Goal: Task Accomplishment & Management: Manage account settings

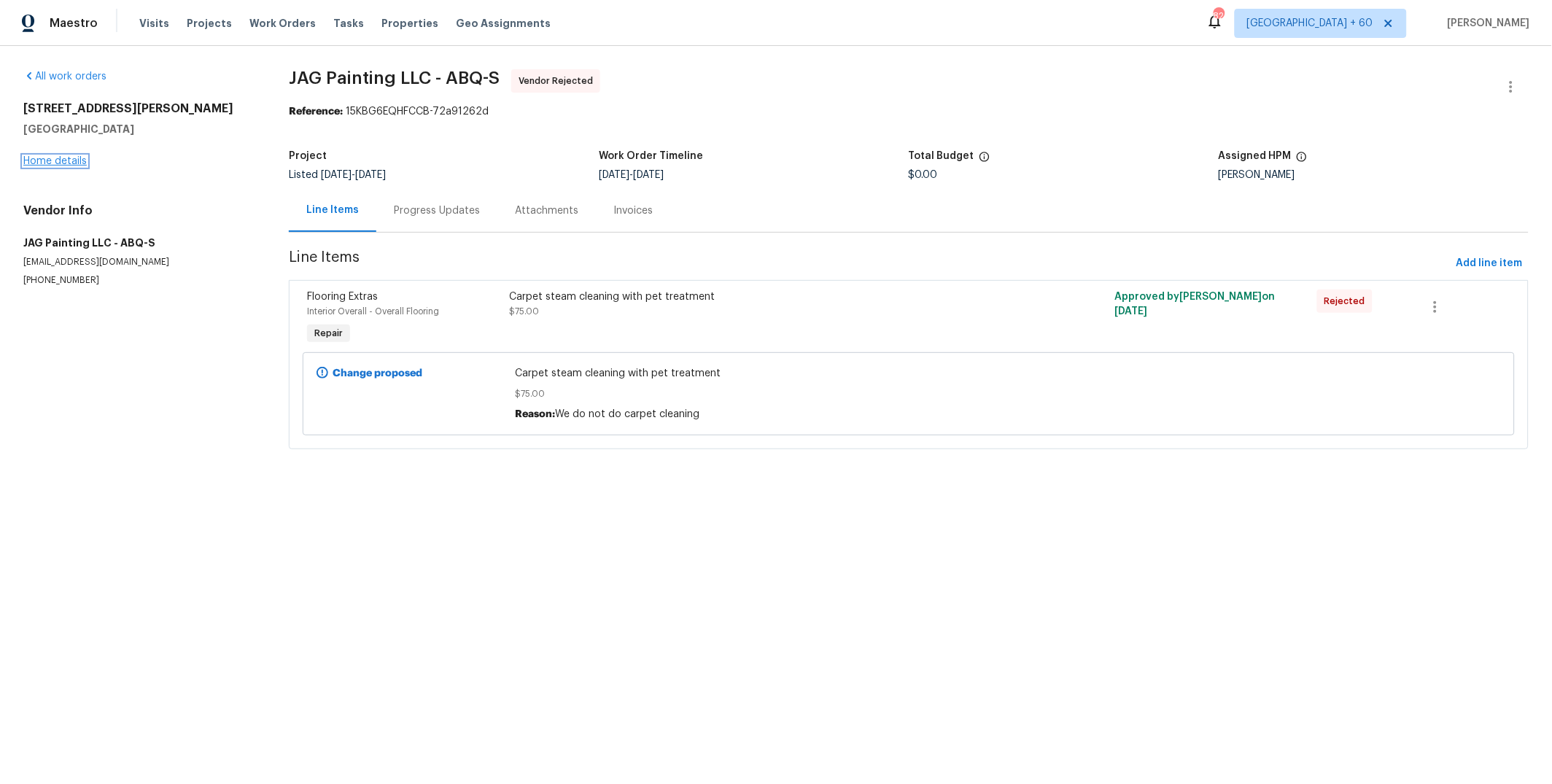
click at [57, 159] on link "Home details" at bounding box center [55, 161] width 64 height 10
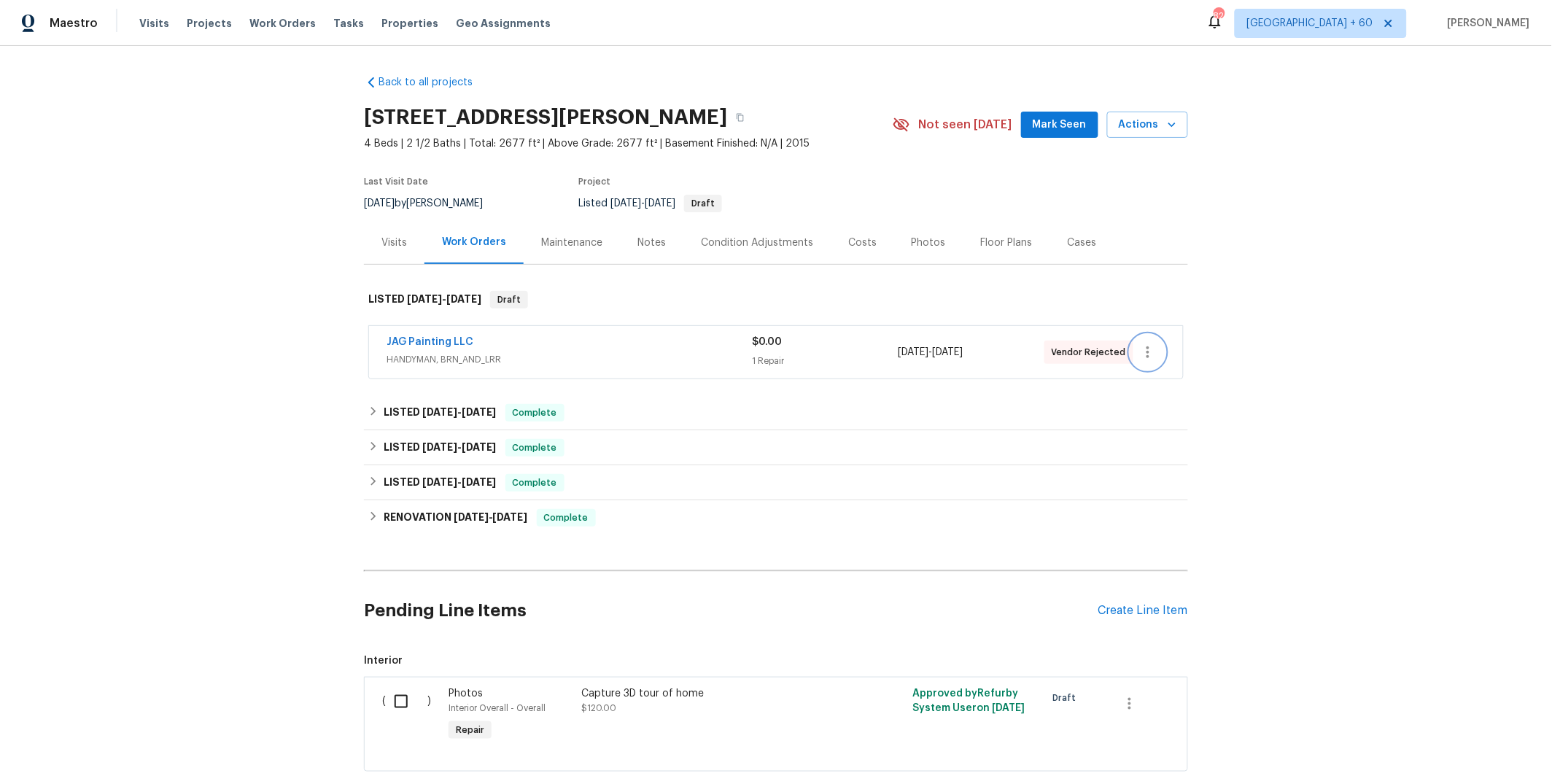
click at [1125, 350] on icon "button" at bounding box center [1147, 352] width 17 height 17
click at [1125, 358] on li "Edit" at bounding box center [1203, 352] width 158 height 24
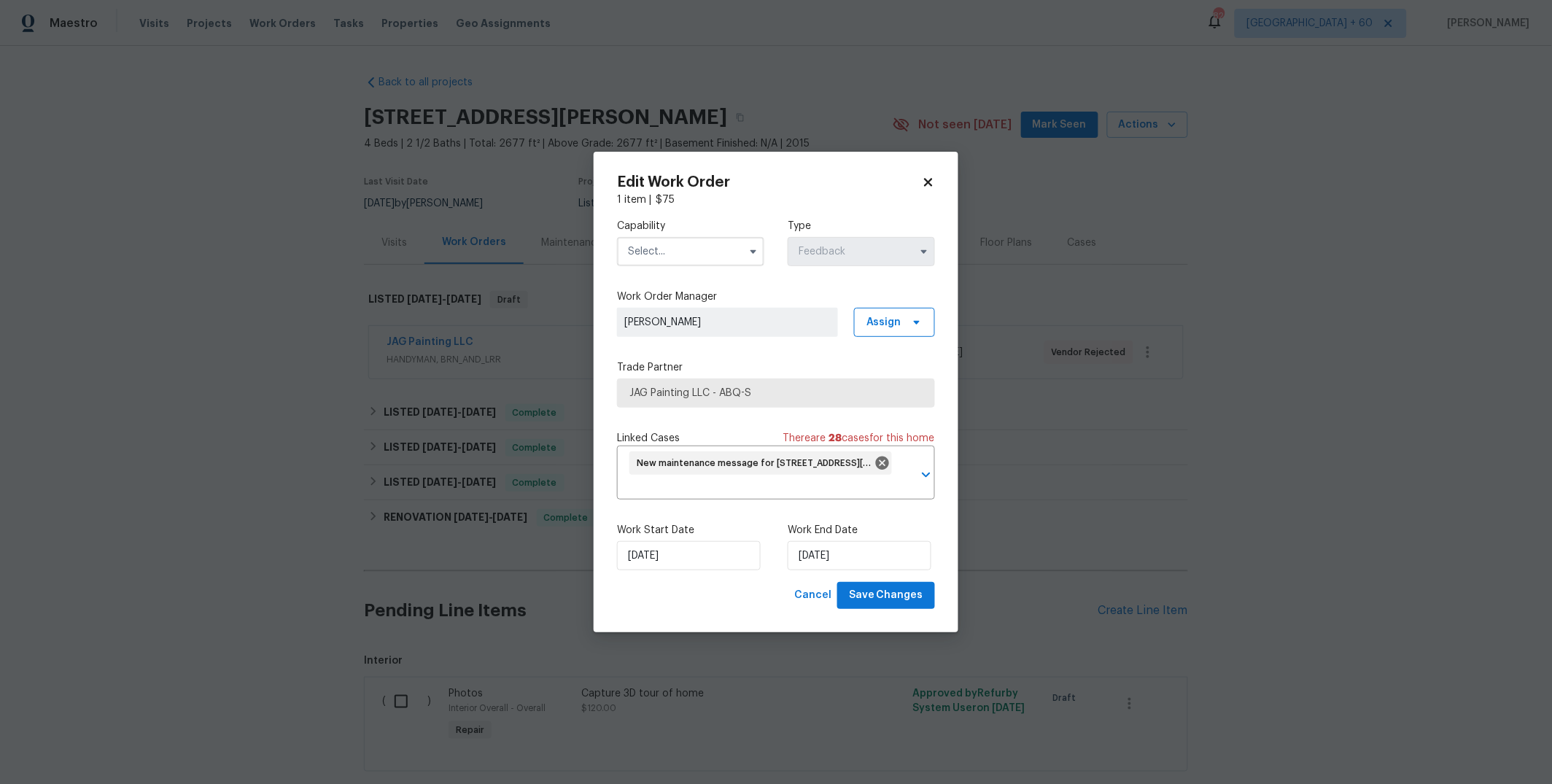
click at [674, 249] on input "text" at bounding box center [691, 251] width 147 height 29
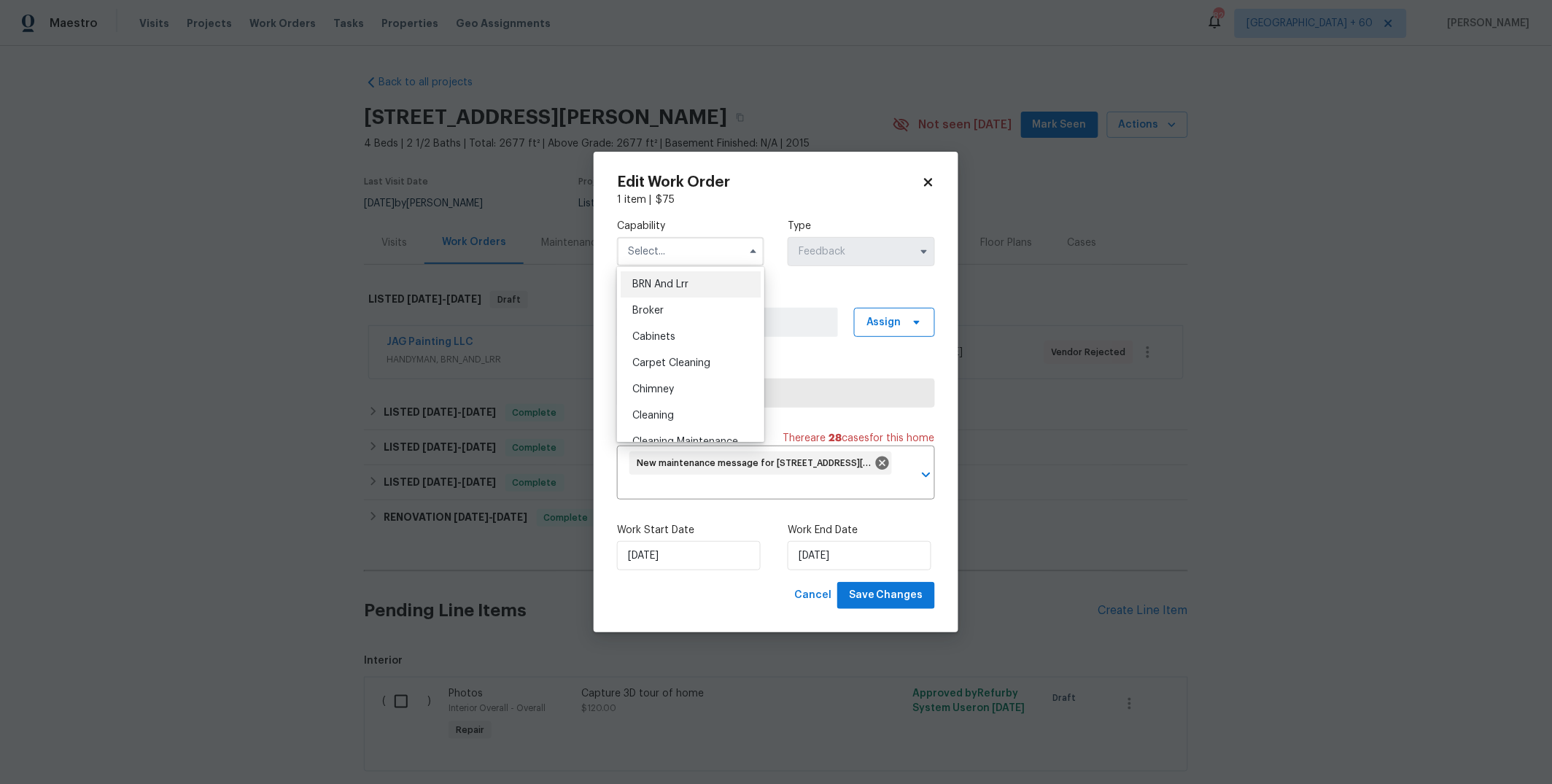
scroll to position [99, 0]
click at [676, 348] on div "Carpet Cleaning" at bounding box center [690, 342] width 140 height 26
type input "Carpet Cleaning"
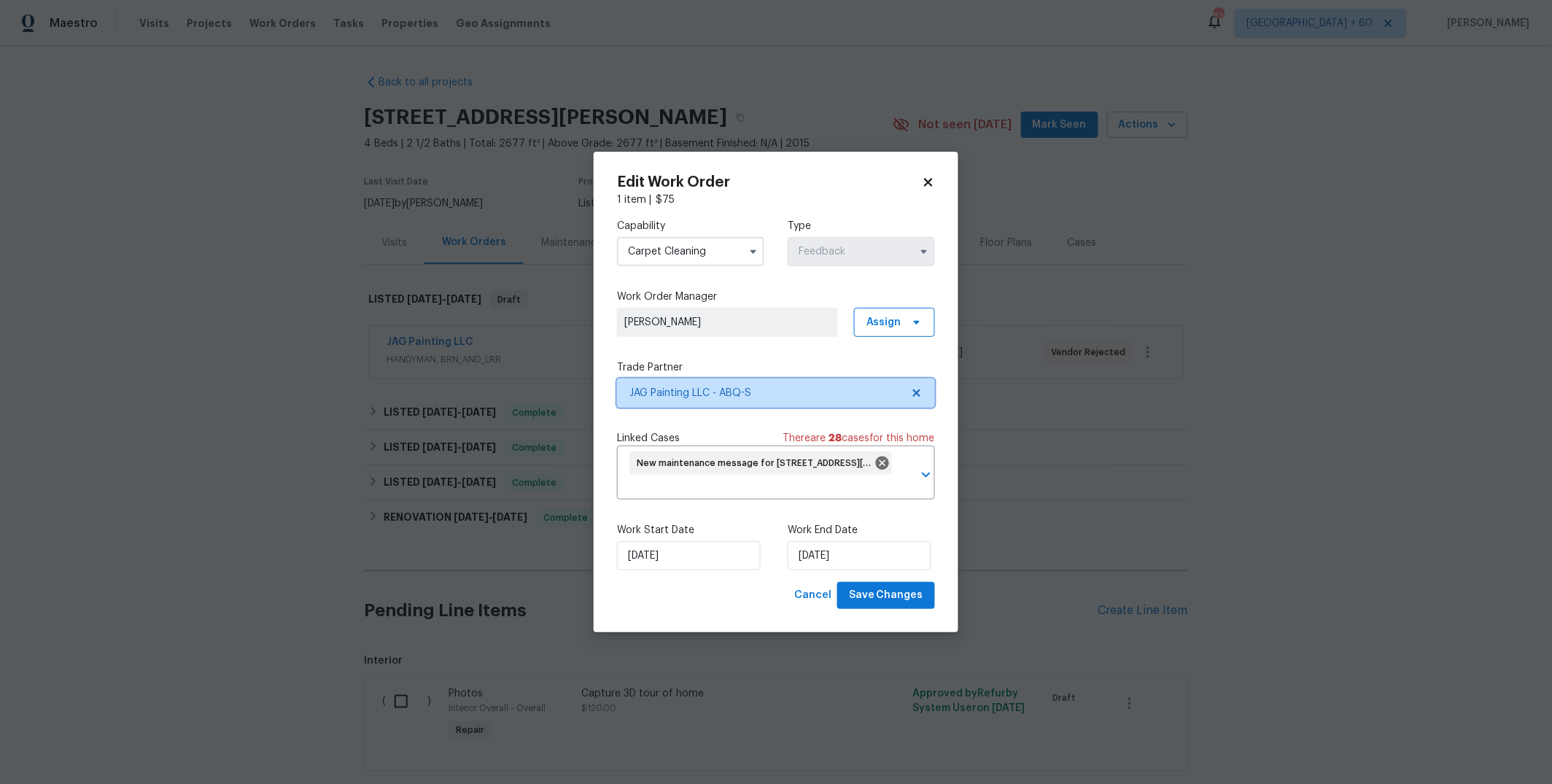
click at [699, 387] on span "JAG Painting LLC - ABQ-S" at bounding box center [765, 393] width 272 height 15
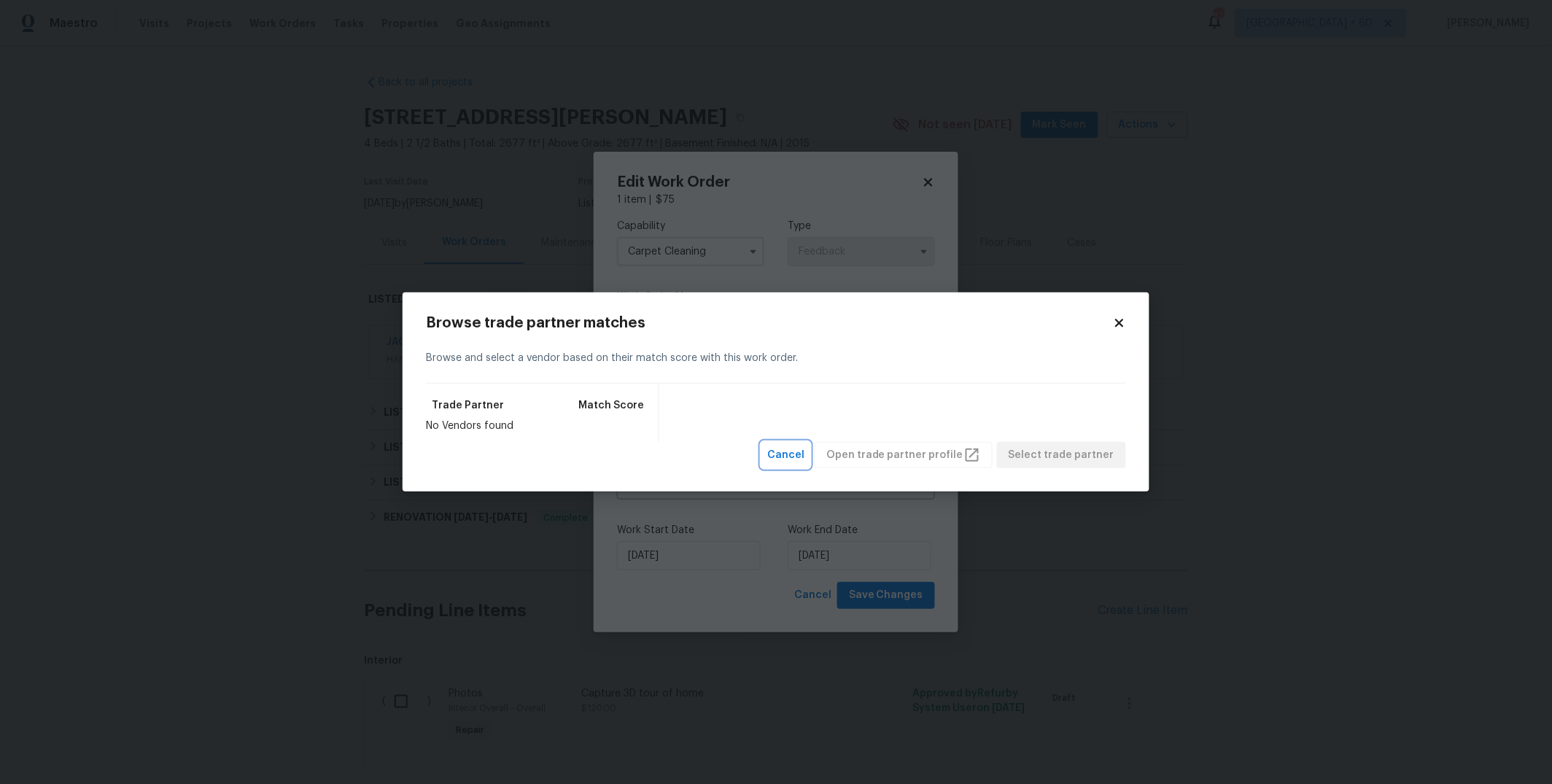
click at [799, 459] on span "Cancel" at bounding box center [785, 455] width 37 height 18
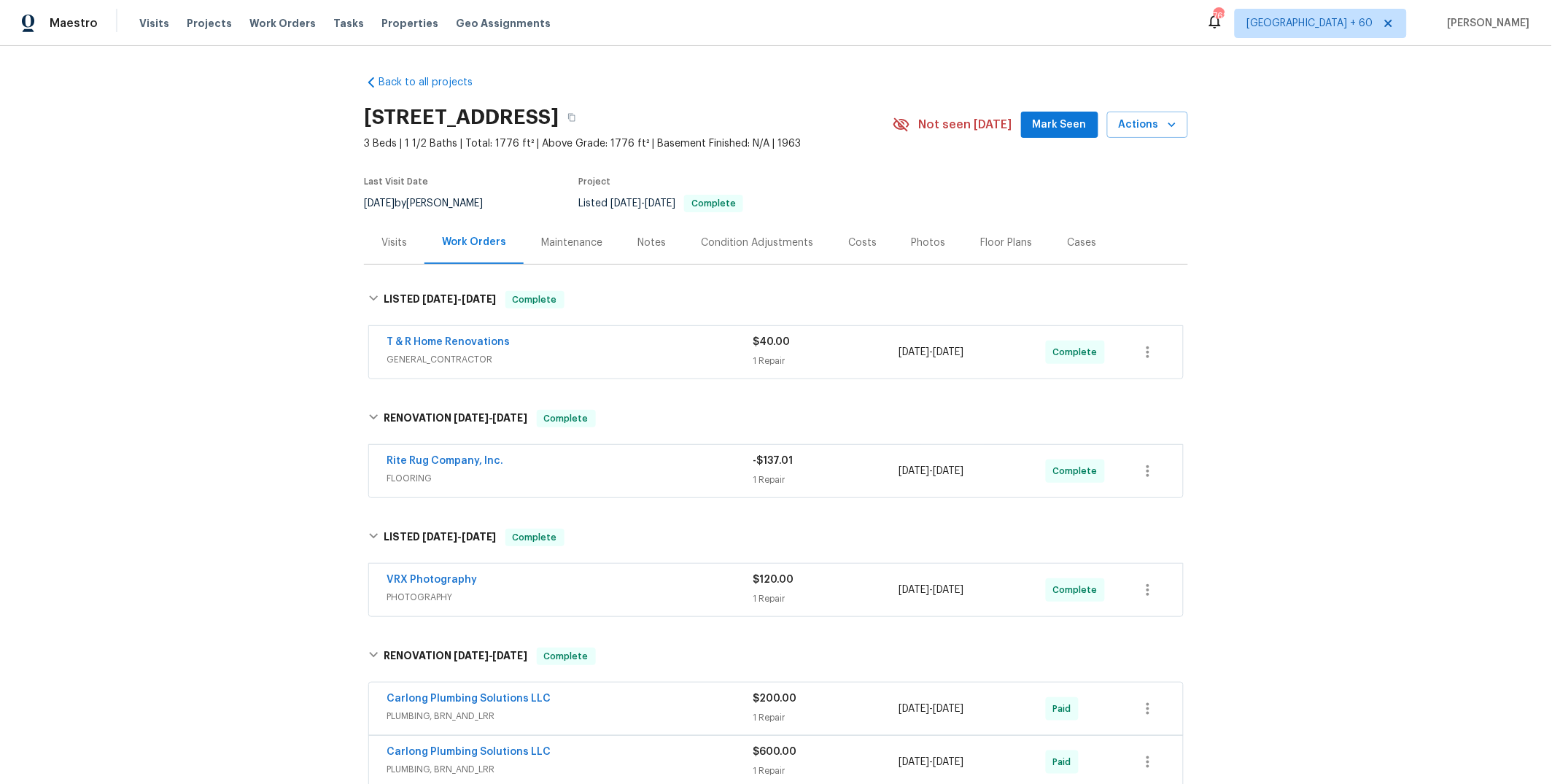
scroll to position [56, 0]
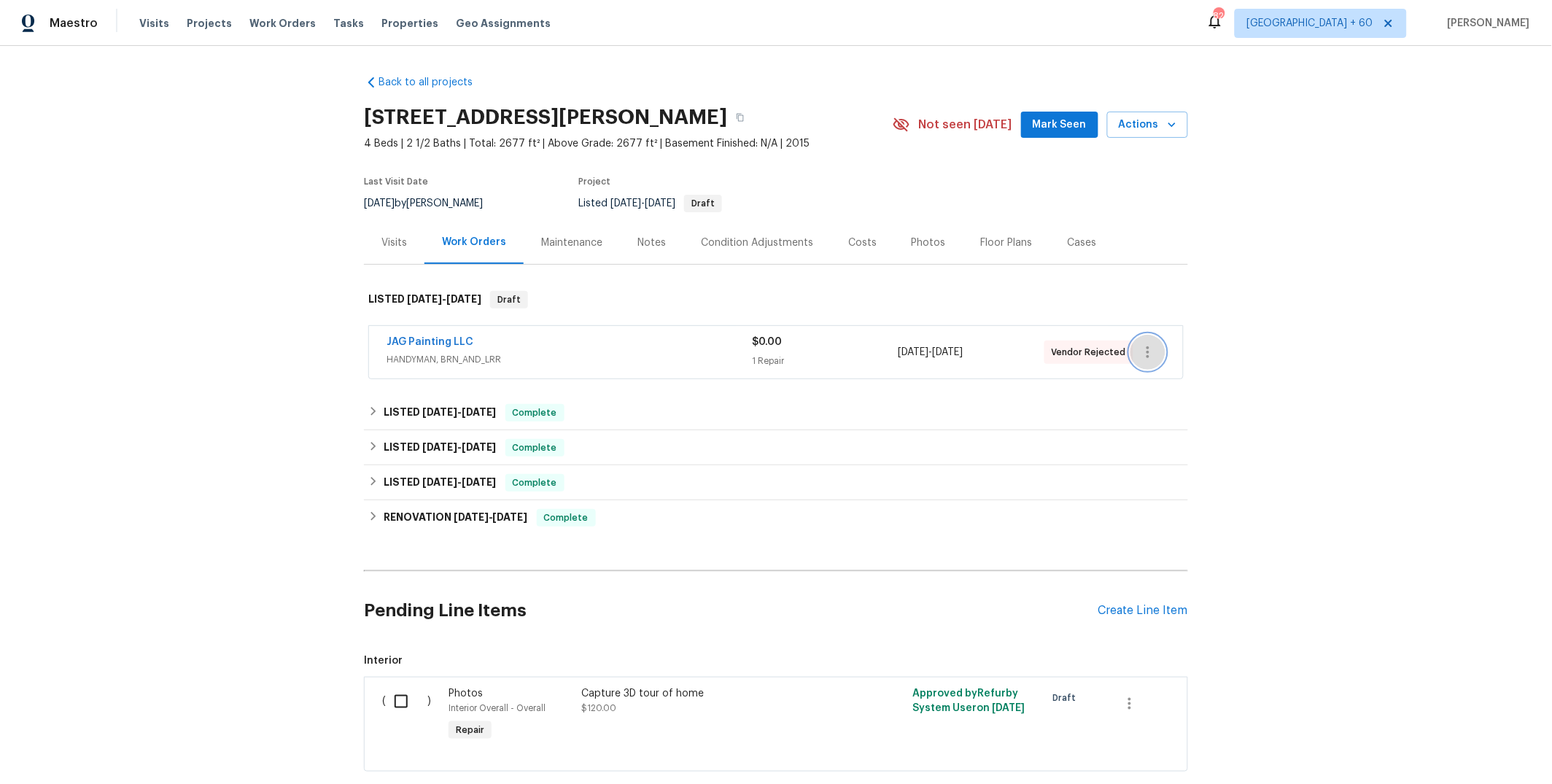
click at [1139, 354] on icon "button" at bounding box center [1147, 352] width 17 height 17
click at [1147, 355] on li "Edit" at bounding box center [1203, 352] width 158 height 24
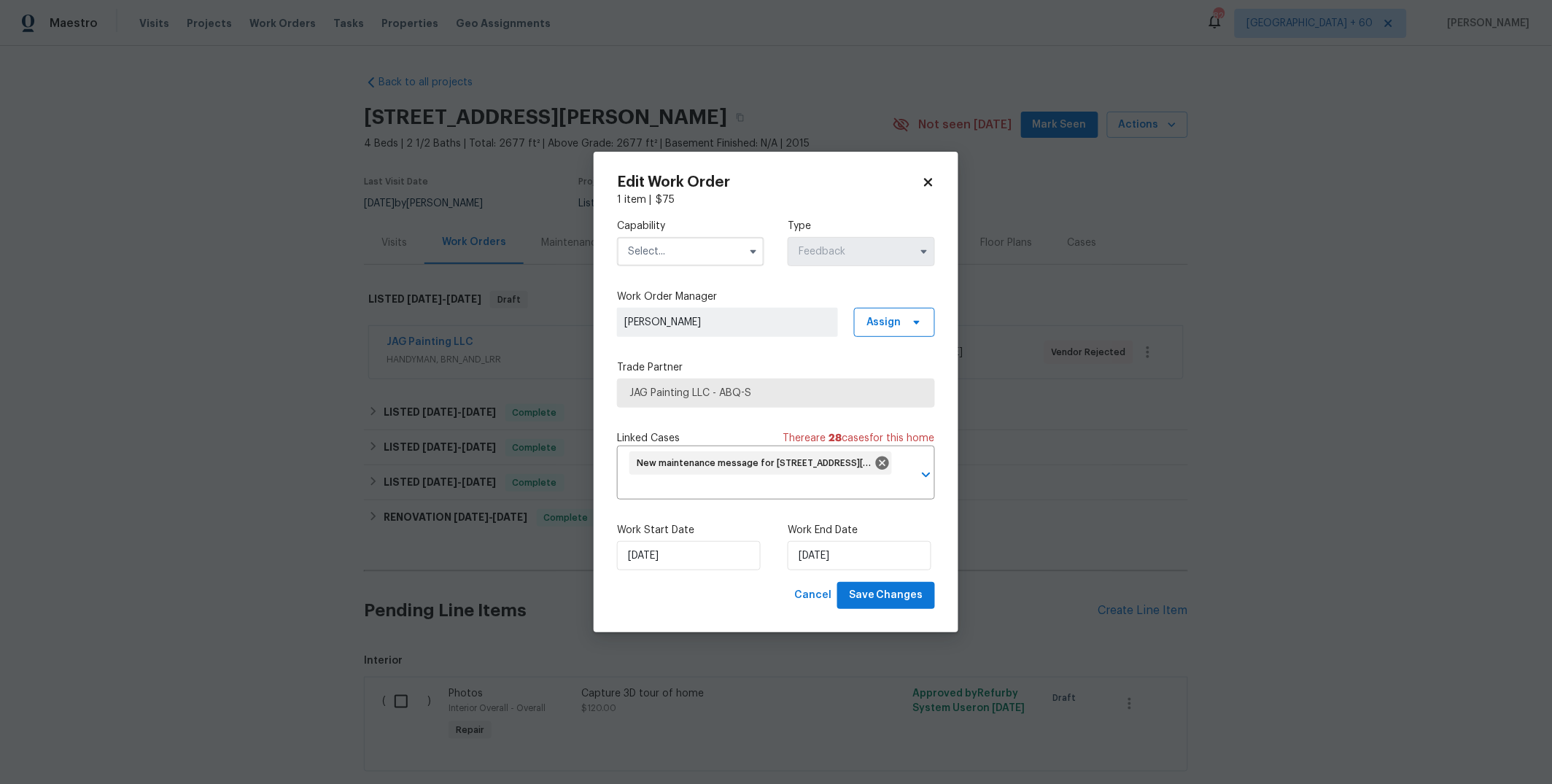
click at [698, 258] on input "text" at bounding box center [691, 251] width 147 height 29
click at [700, 376] on span "Carpet Cleaning" at bounding box center [671, 376] width 78 height 10
type input "Carpet Cleaning"
click at [728, 393] on span "JAG Painting LLC - ABQ-S" at bounding box center [765, 393] width 272 height 15
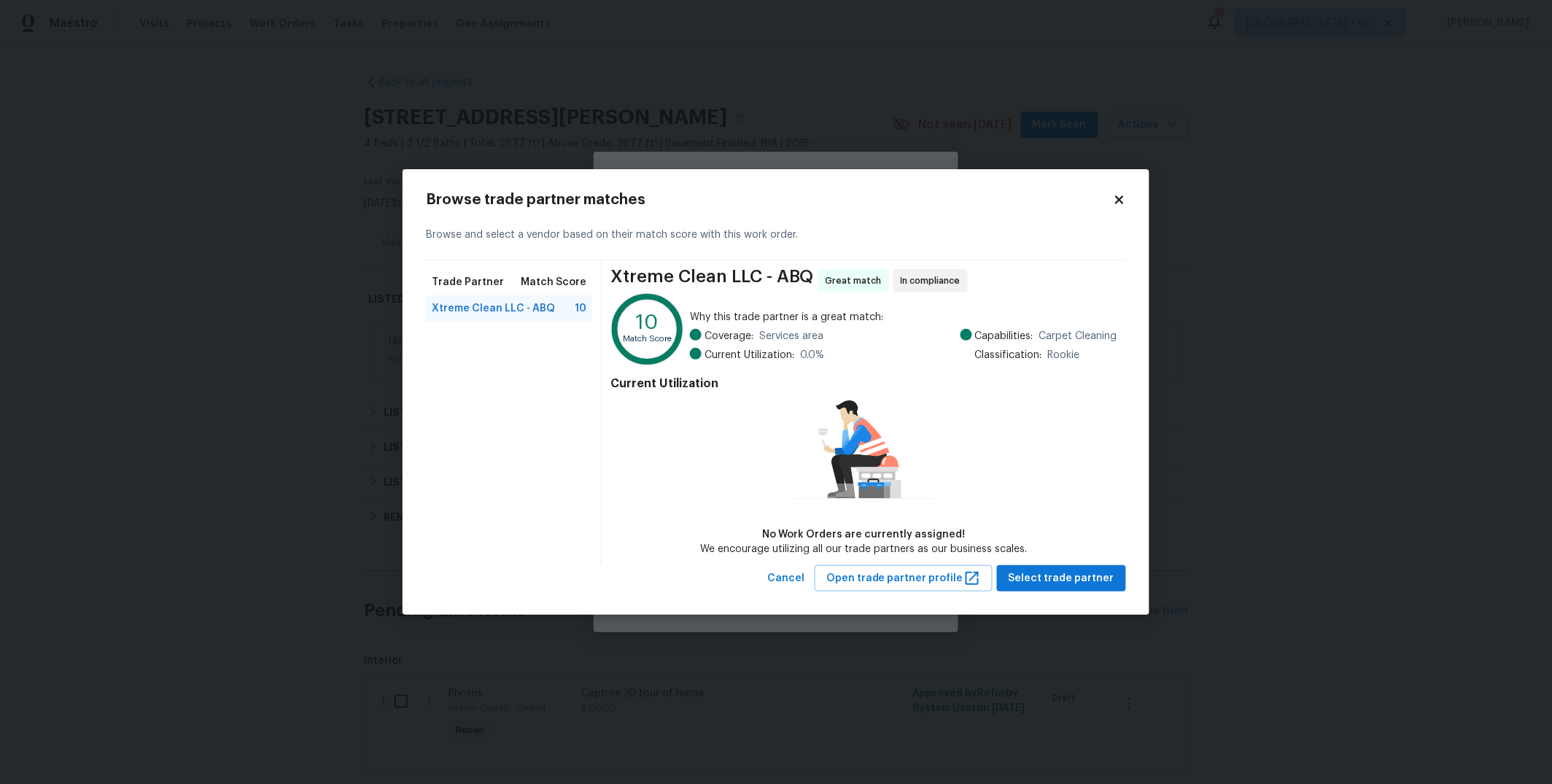
click at [1117, 200] on icon at bounding box center [1119, 199] width 8 height 8
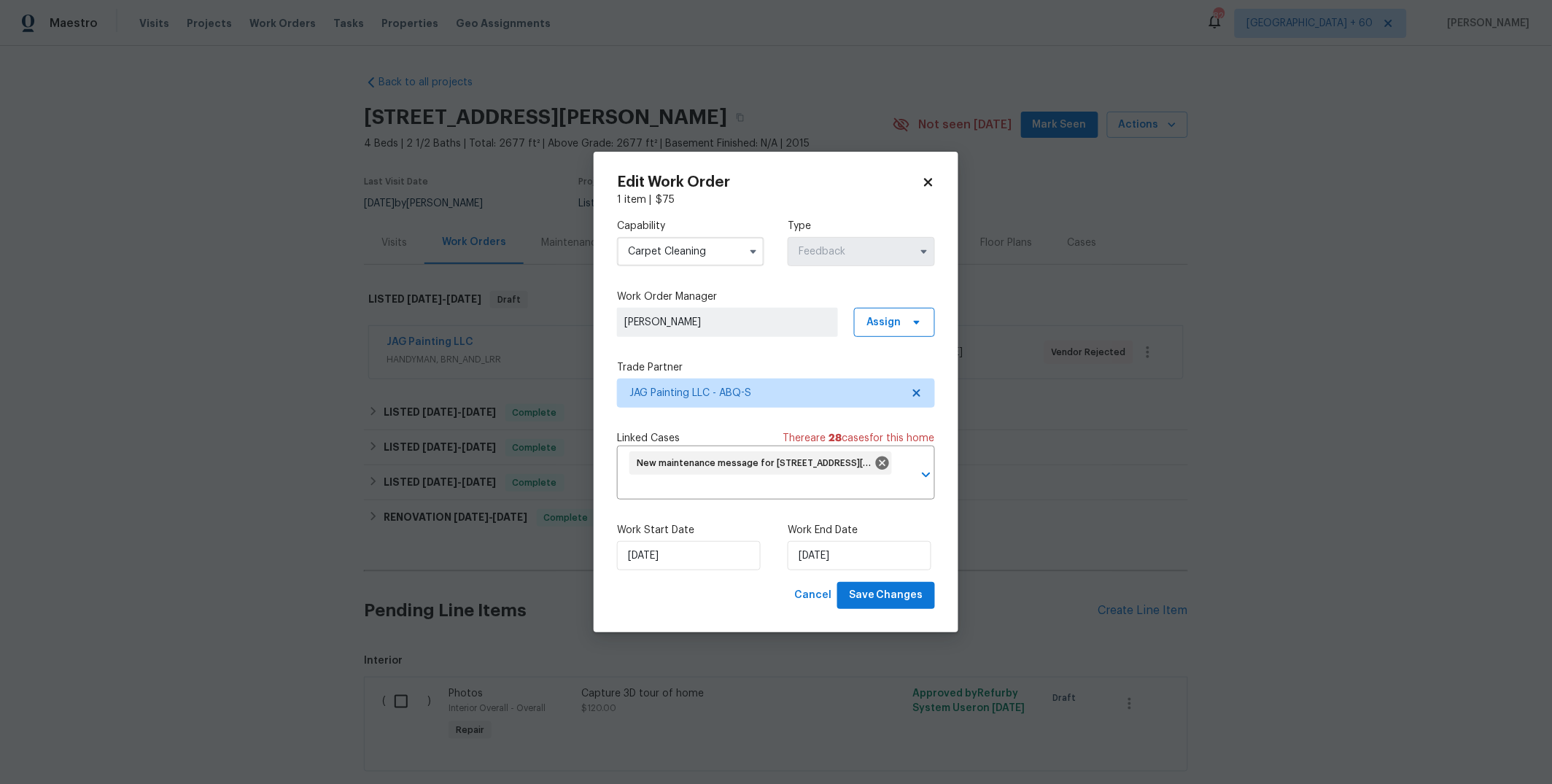
click at [934, 183] on icon at bounding box center [928, 182] width 13 height 13
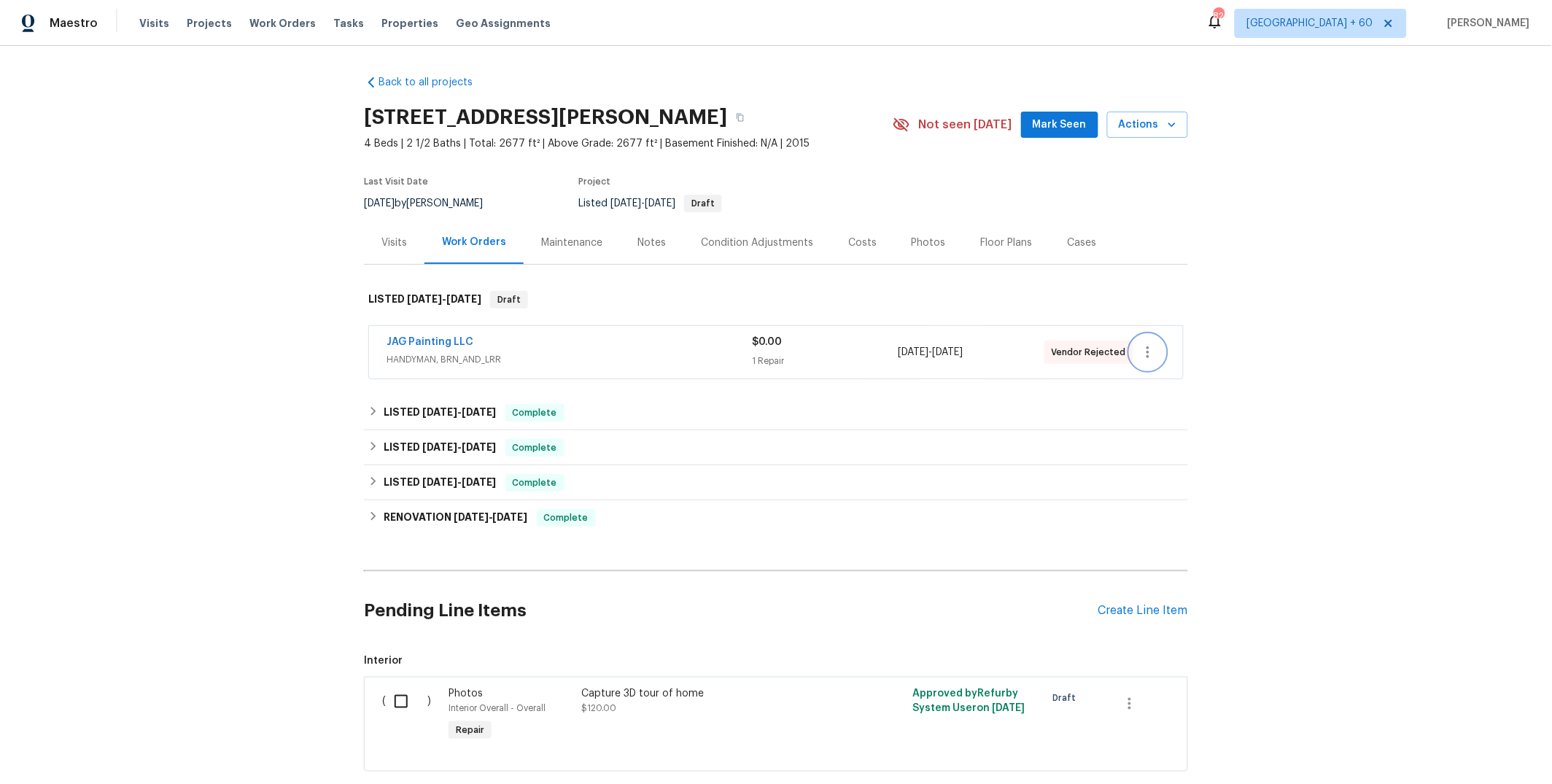
click at [1147, 356] on icon "button" at bounding box center [1148, 352] width 3 height 12
click at [676, 359] on div at bounding box center [776, 392] width 1552 height 784
click at [674, 353] on span "HANDYMAN, BRN_AND_LRR" at bounding box center [569, 359] width 365 height 15
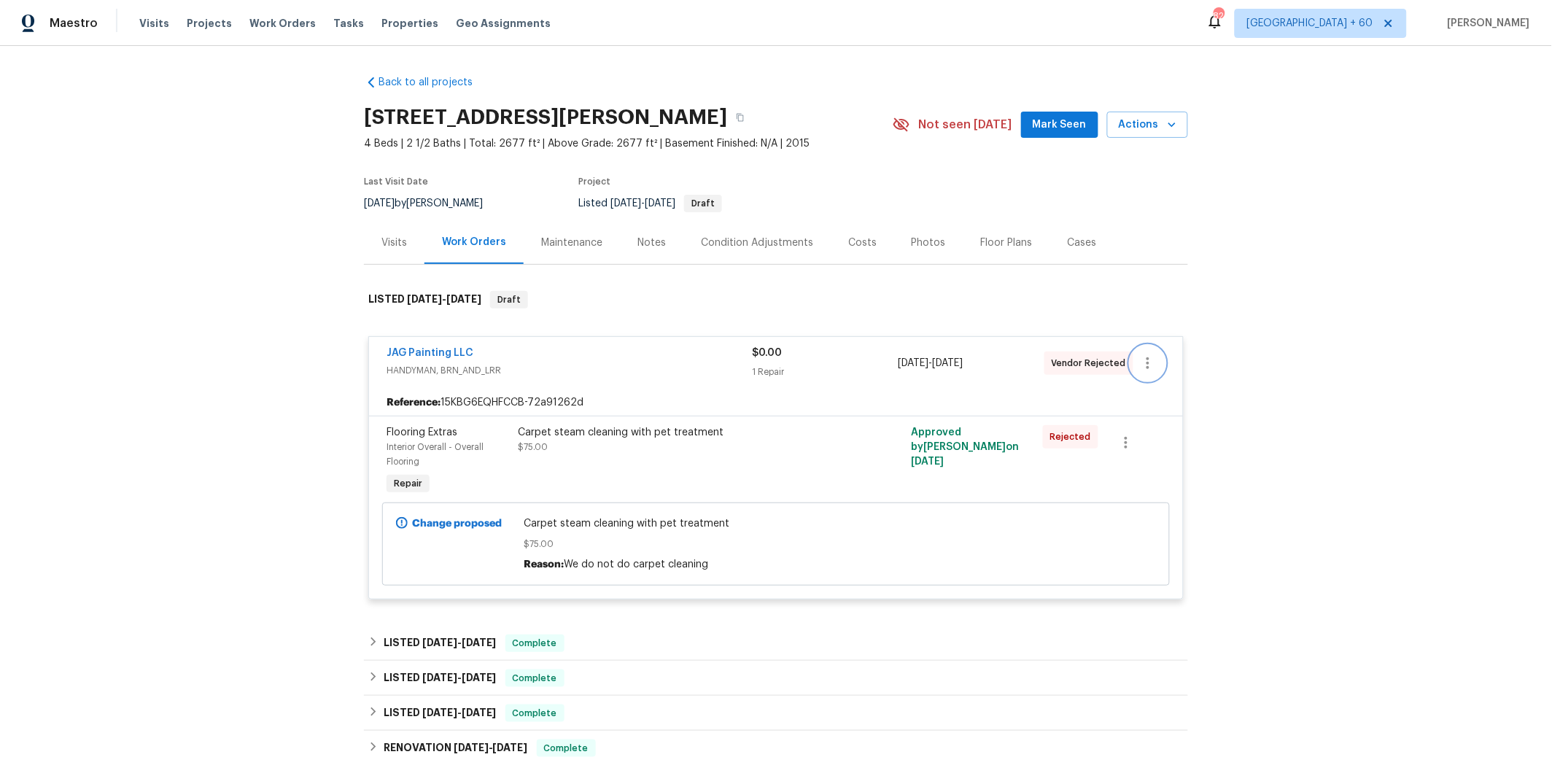
click at [1146, 367] on icon "button" at bounding box center [1147, 363] width 17 height 17
click at [1150, 365] on li "Edit" at bounding box center [1203, 363] width 158 height 24
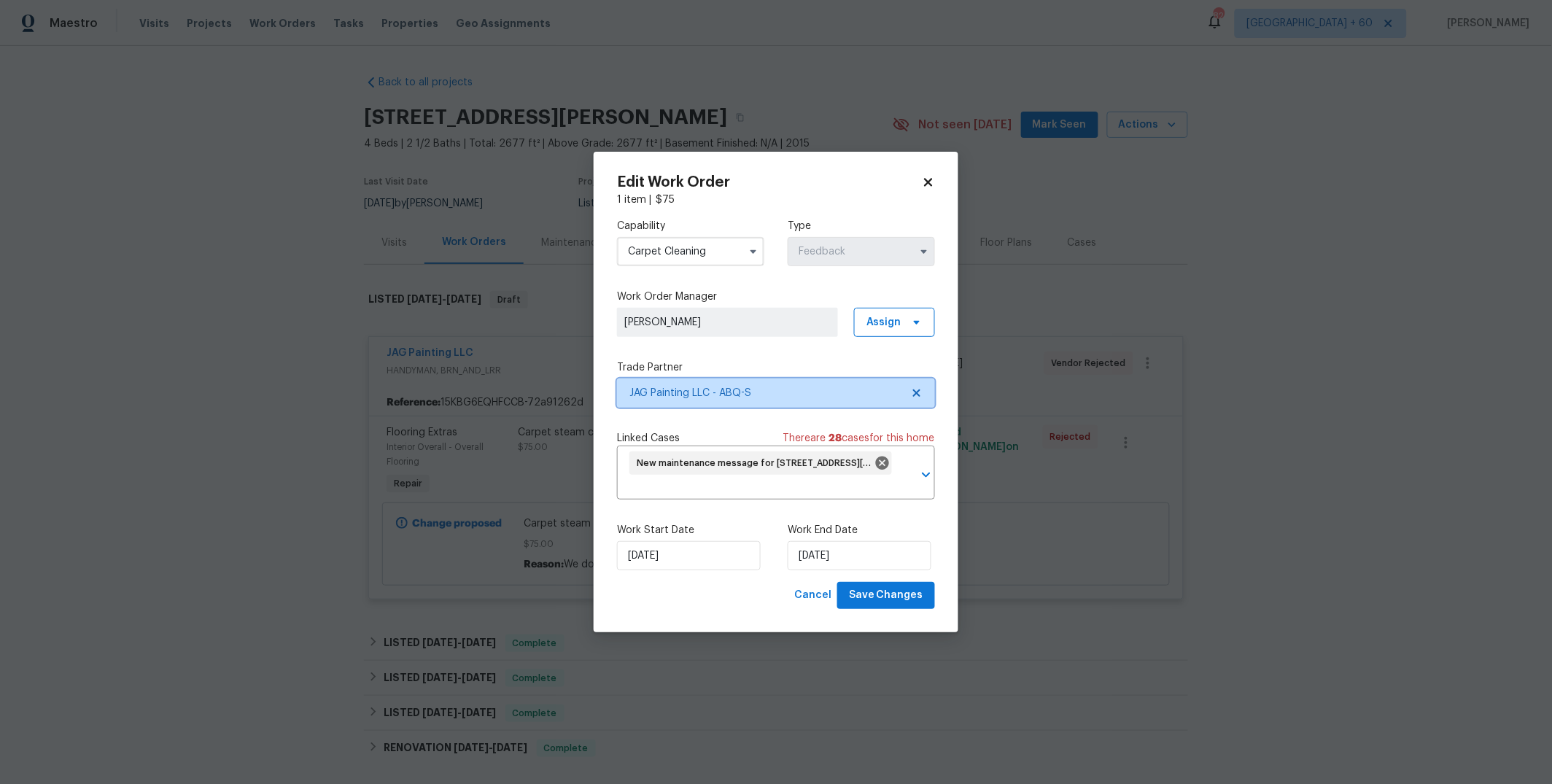
click at [712, 393] on span "JAG Painting LLC - ABQ-S" at bounding box center [765, 393] width 272 height 15
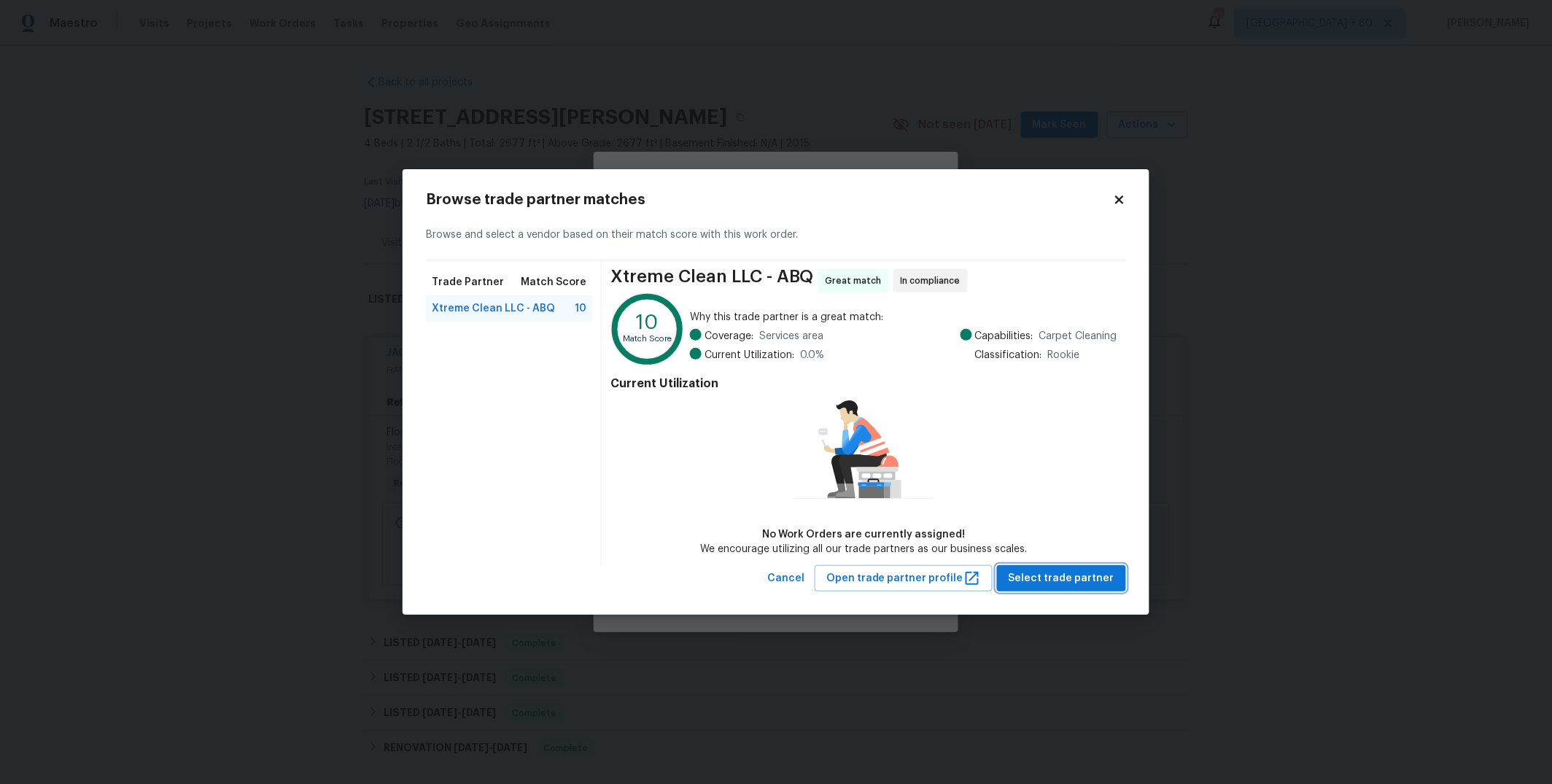
click at [1061, 579] on span "Select trade partner" at bounding box center [1061, 578] width 106 height 18
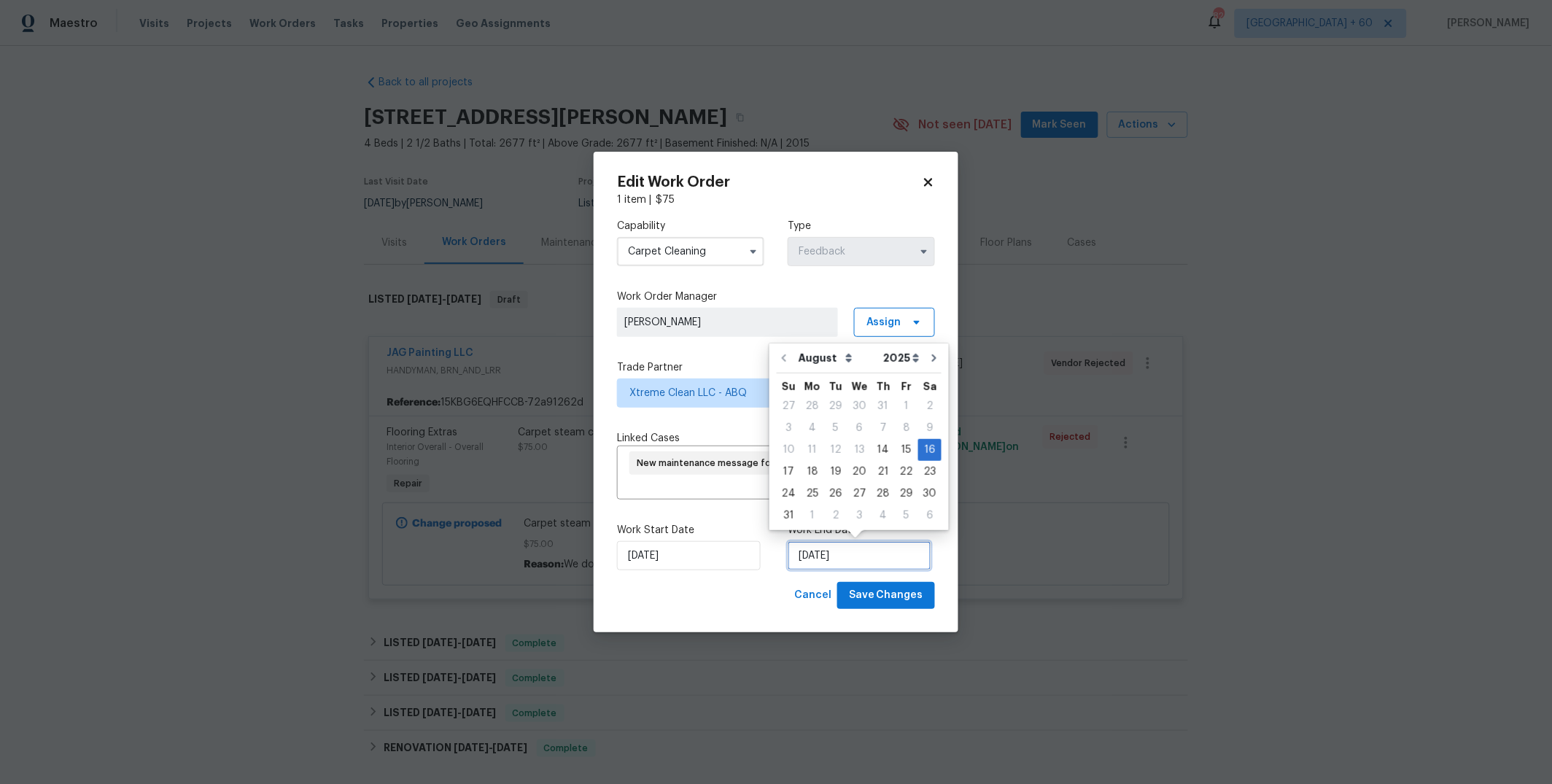
click at [849, 556] on input "8/16/2025" at bounding box center [859, 555] width 144 height 29
click at [810, 470] on div "18" at bounding box center [812, 472] width 24 height 20
type input "[DATE]"
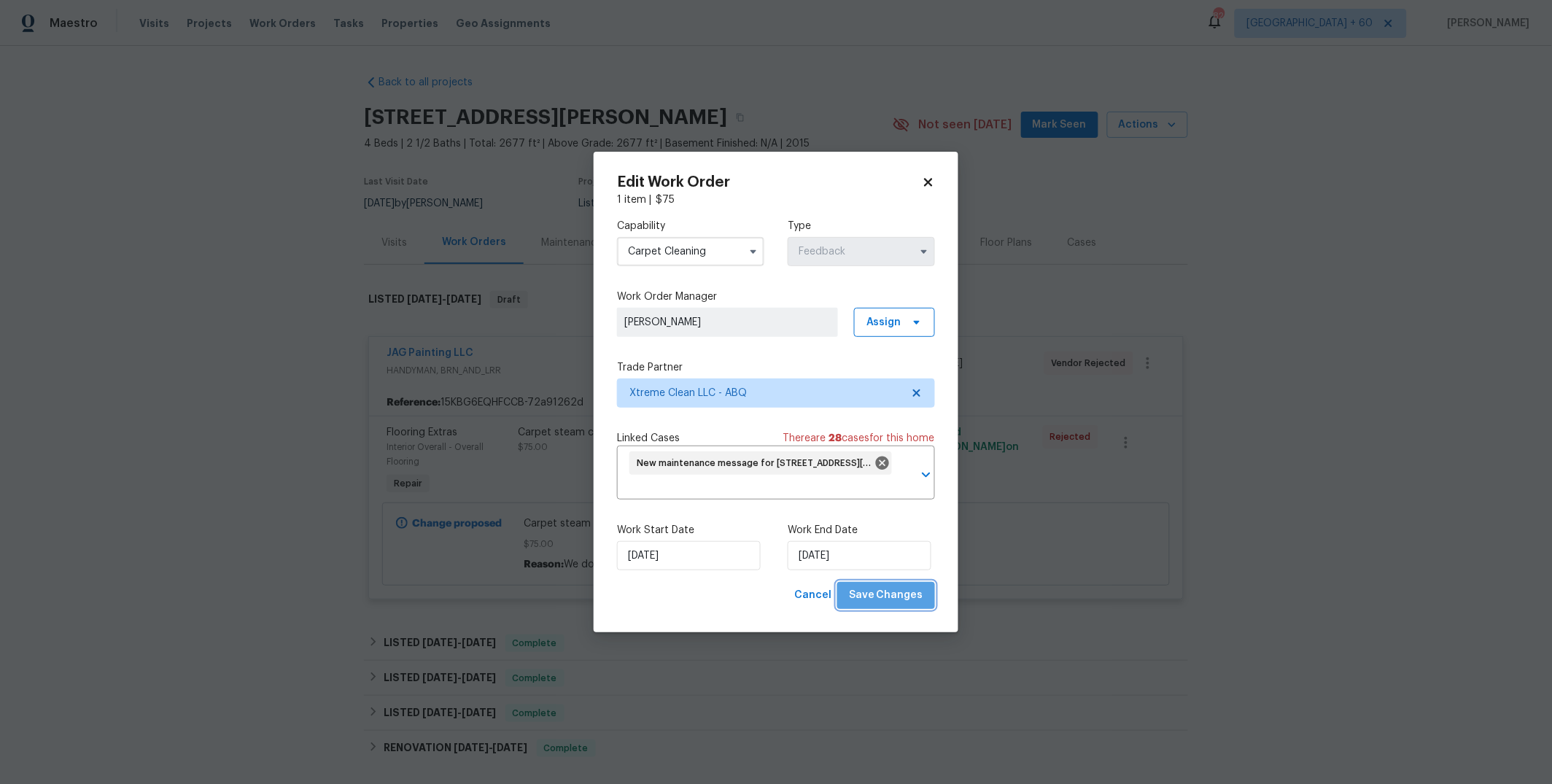
click at [891, 598] on span "Save Changes" at bounding box center [885, 595] width 75 height 18
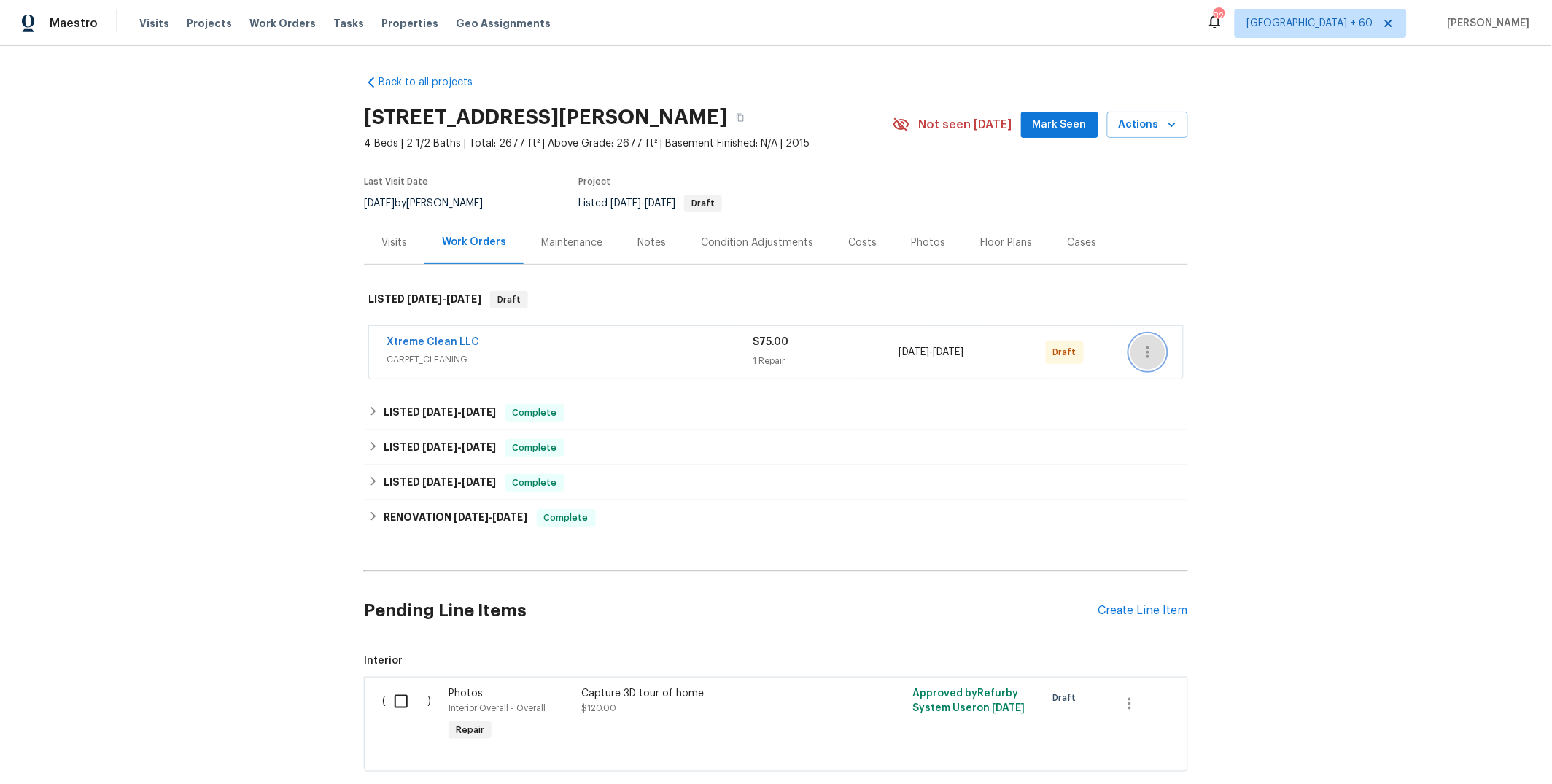
click at [1140, 354] on icon "button" at bounding box center [1147, 352] width 17 height 17
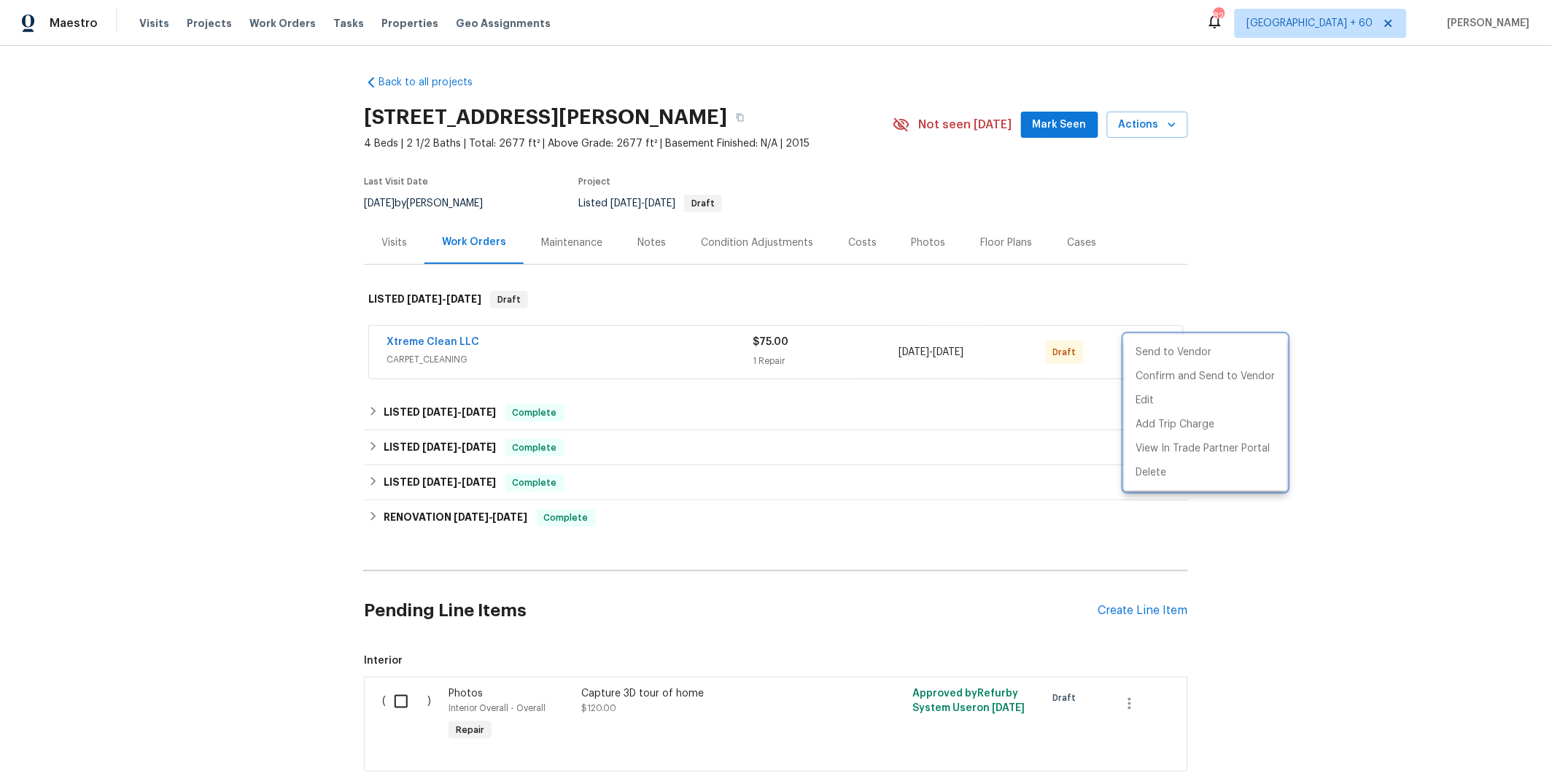
click at [646, 354] on div at bounding box center [776, 392] width 1552 height 784
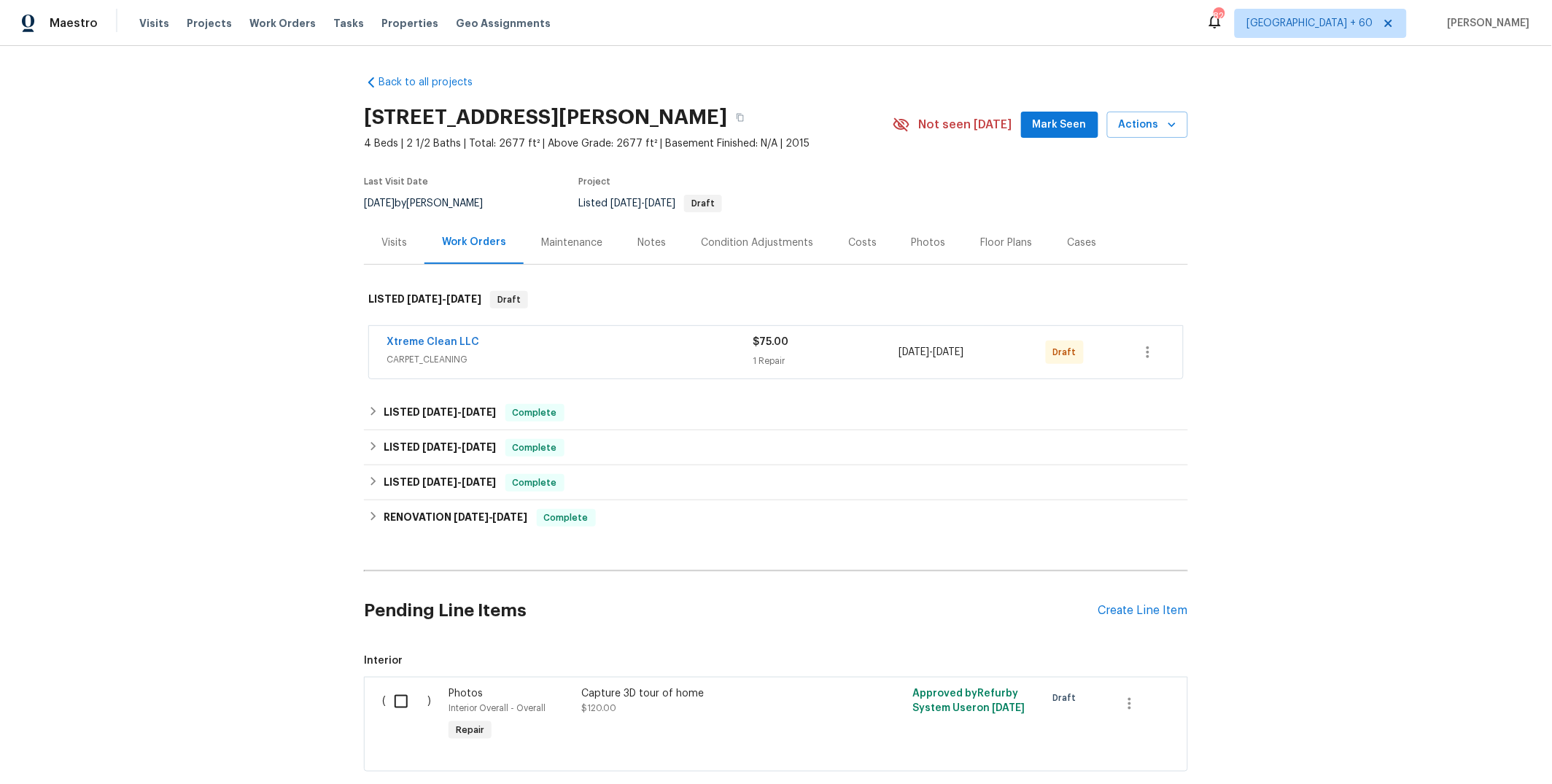
click at [654, 347] on div "Xtreme Clean LLC" at bounding box center [569, 343] width 366 height 17
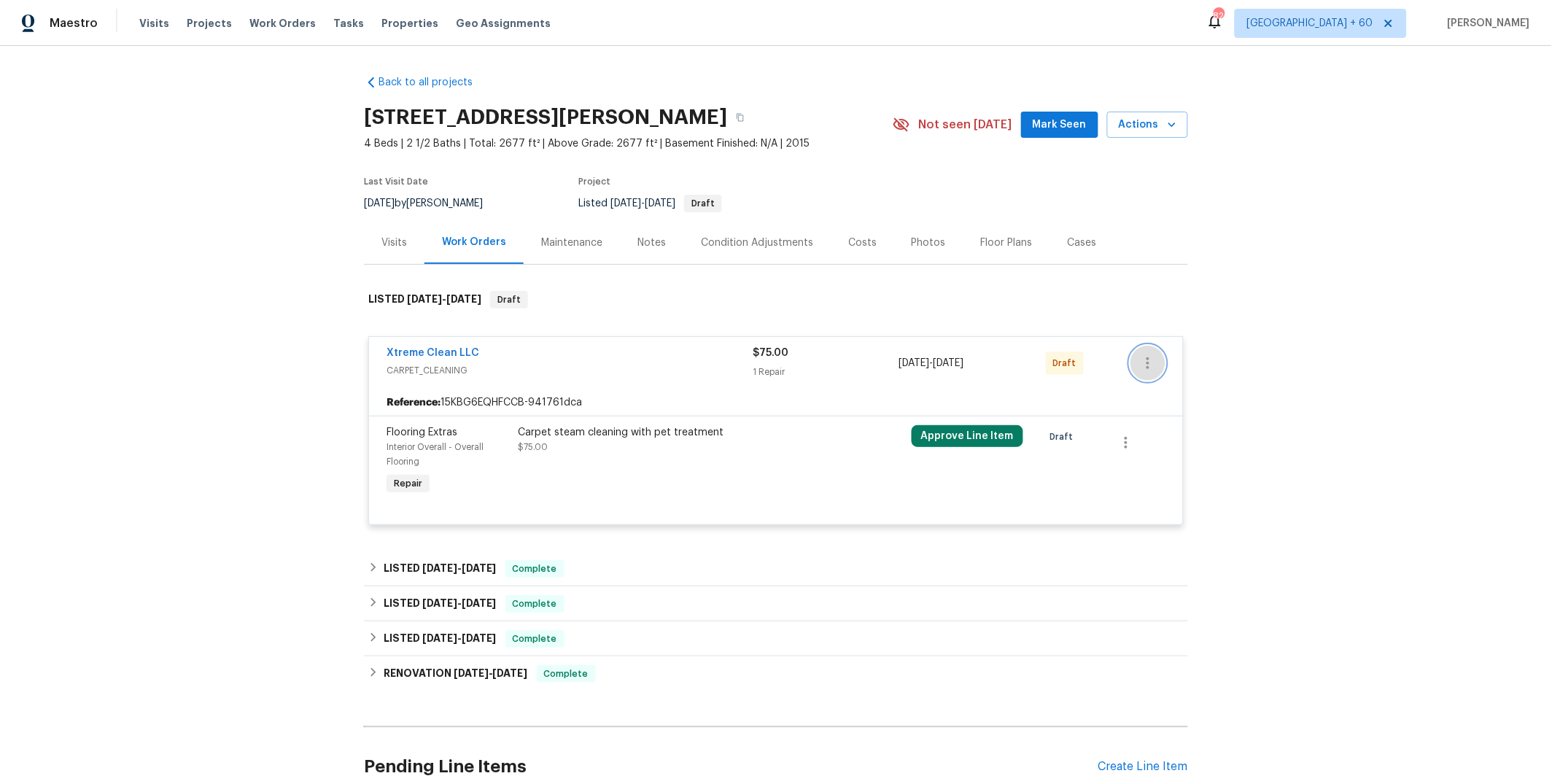
click at [1145, 361] on icon "button" at bounding box center [1147, 363] width 17 height 17
click at [1176, 383] on li "Confirm and Send to Vendor" at bounding box center [1205, 387] width 162 height 24
click at [834, 385] on div at bounding box center [776, 392] width 1552 height 784
click at [962, 438] on button "Approve Line Item" at bounding box center [967, 436] width 111 height 22
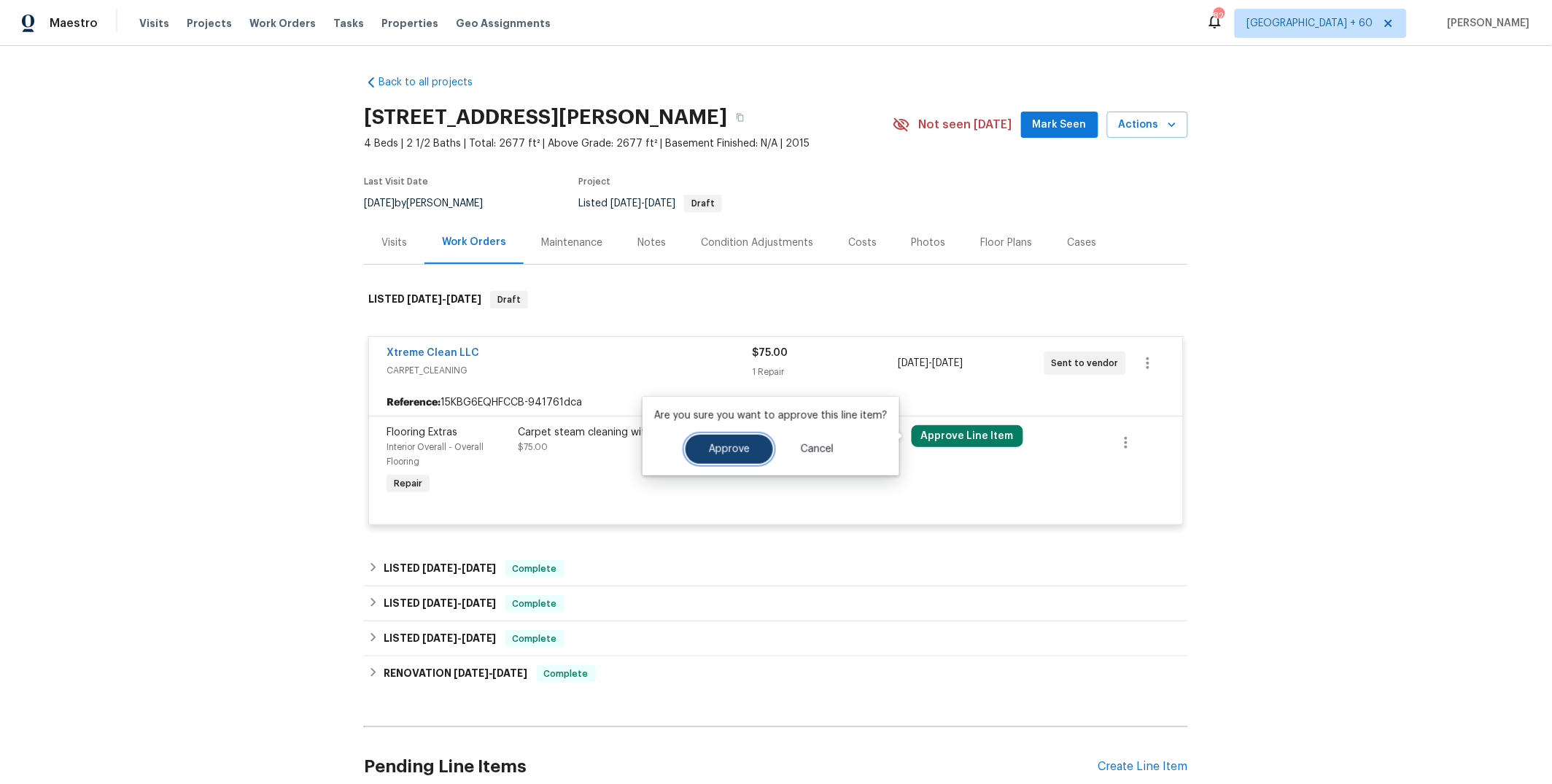
click at [732, 452] on span "Approve" at bounding box center [729, 449] width 41 height 11
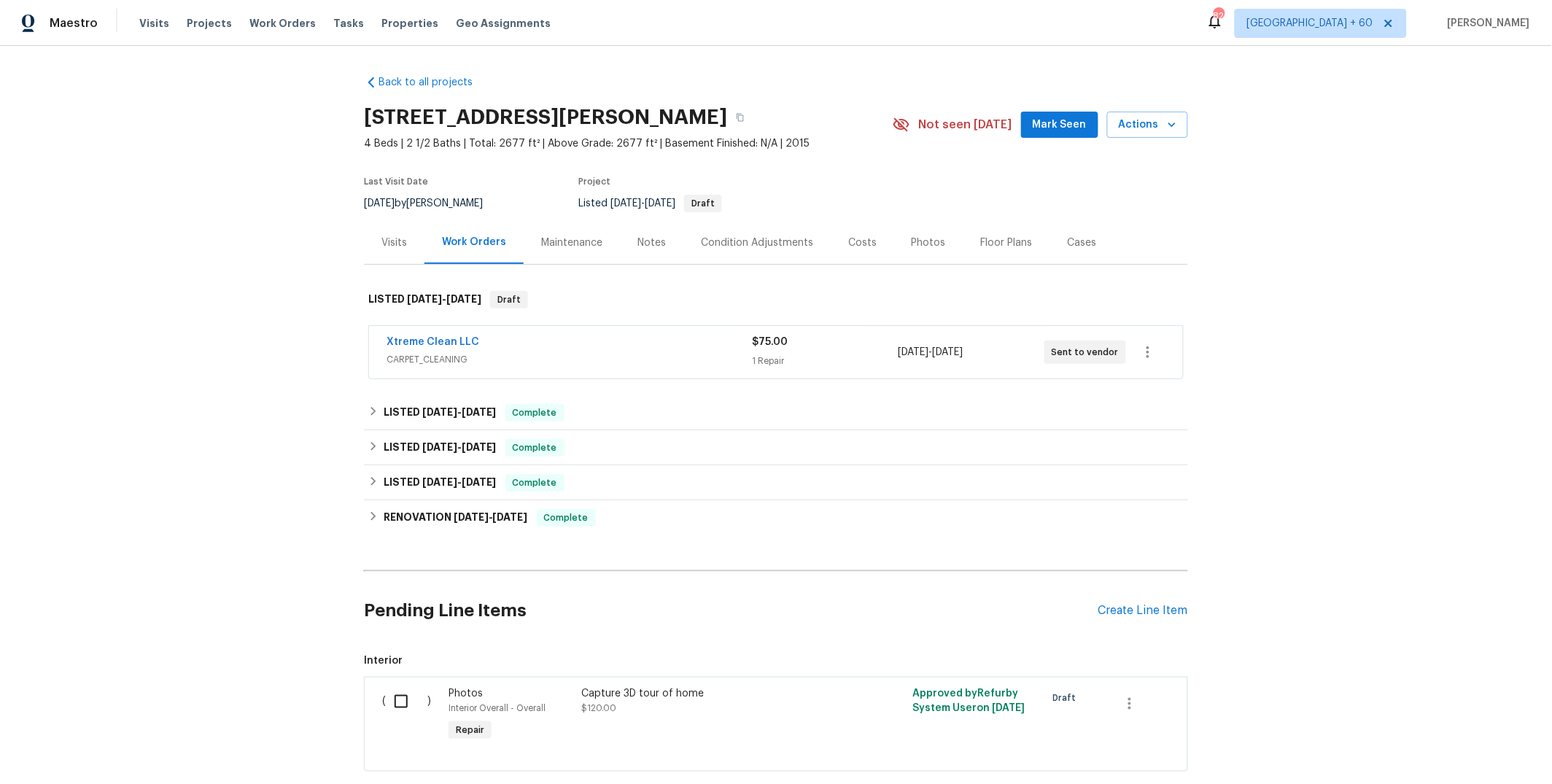
click at [488, 342] on div "Xtreme Clean LLC" at bounding box center [569, 343] width 365 height 17
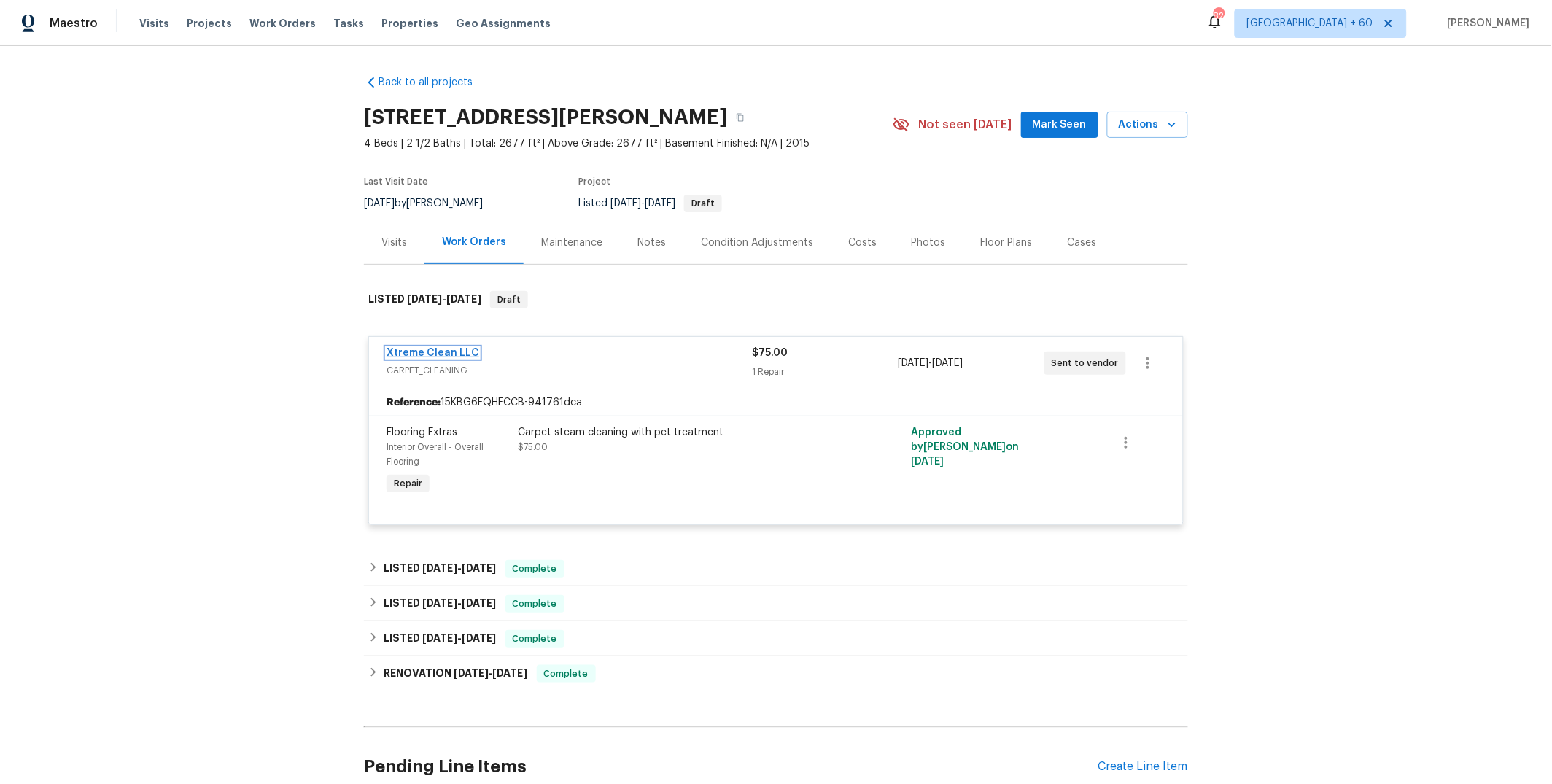
click at [432, 351] on link "Xtreme Clean LLC" at bounding box center [433, 353] width 93 height 10
